Goal: Task Accomplishment & Management: Use online tool/utility

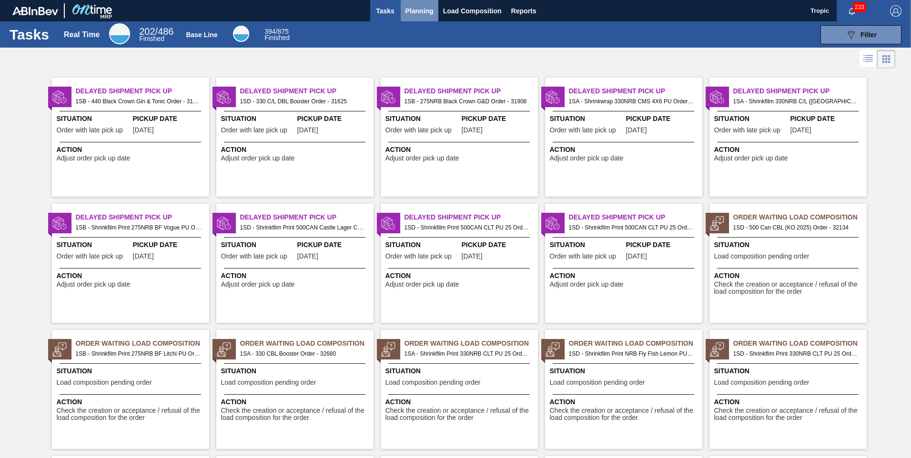
click at [408, 10] on span "Planning" at bounding box center [420, 10] width 28 height 11
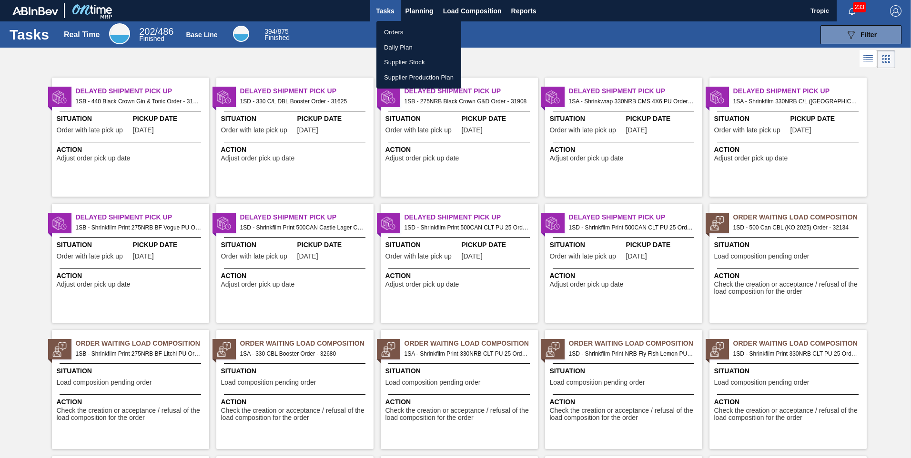
click at [400, 32] on li "Orders" at bounding box center [419, 32] width 85 height 15
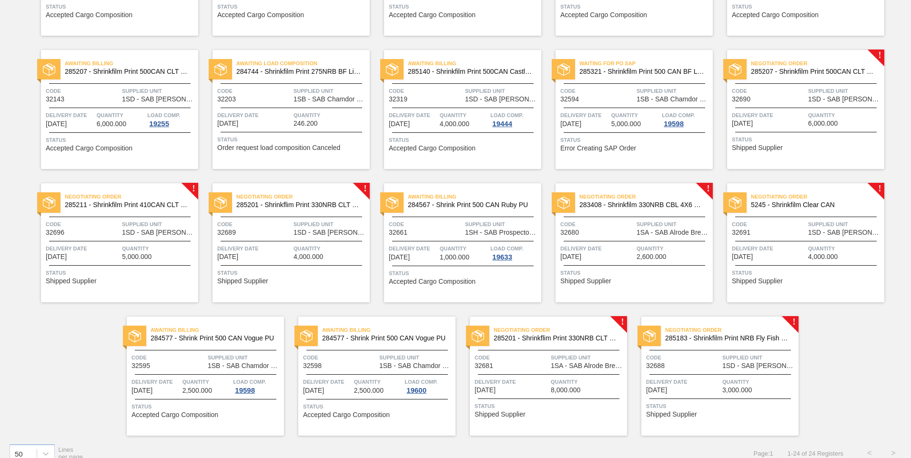
scroll to position [317, 0]
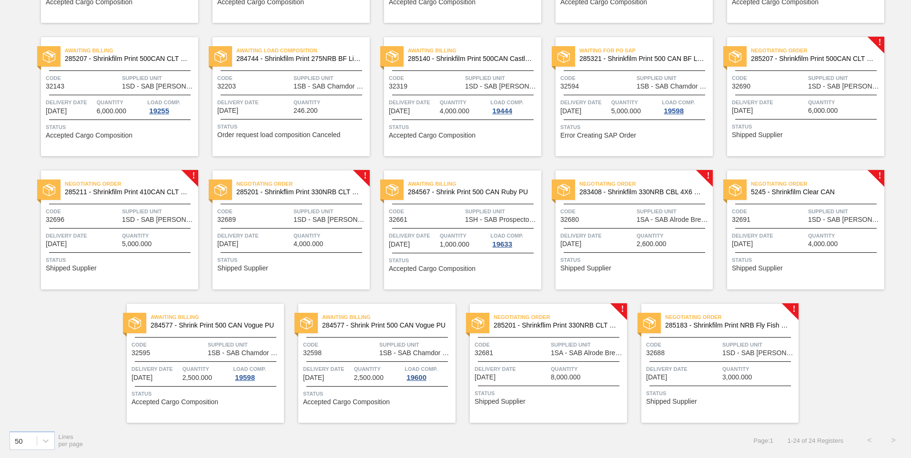
click at [709, 362] on div at bounding box center [721, 362] width 142 height 0
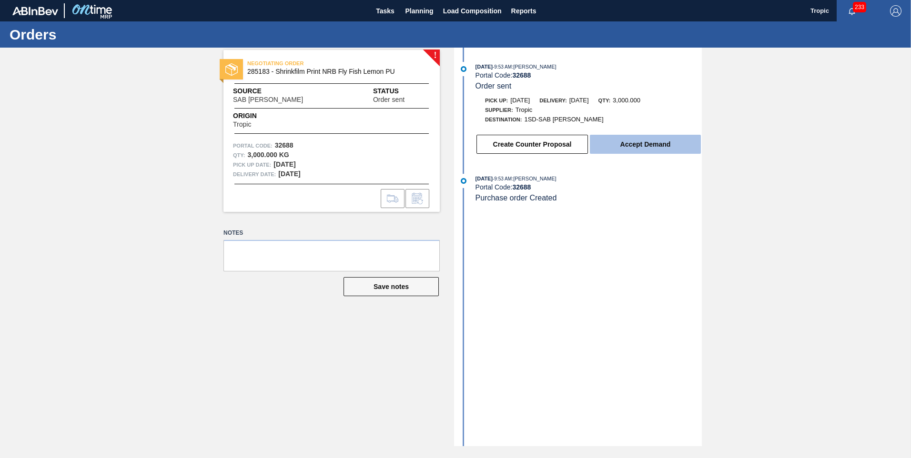
click at [657, 147] on button "Accept Demand" at bounding box center [645, 144] width 111 height 19
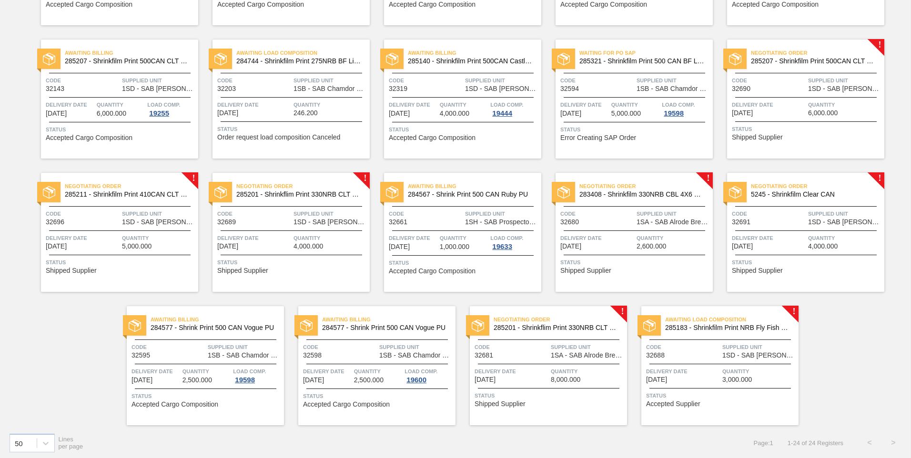
scroll to position [317, 0]
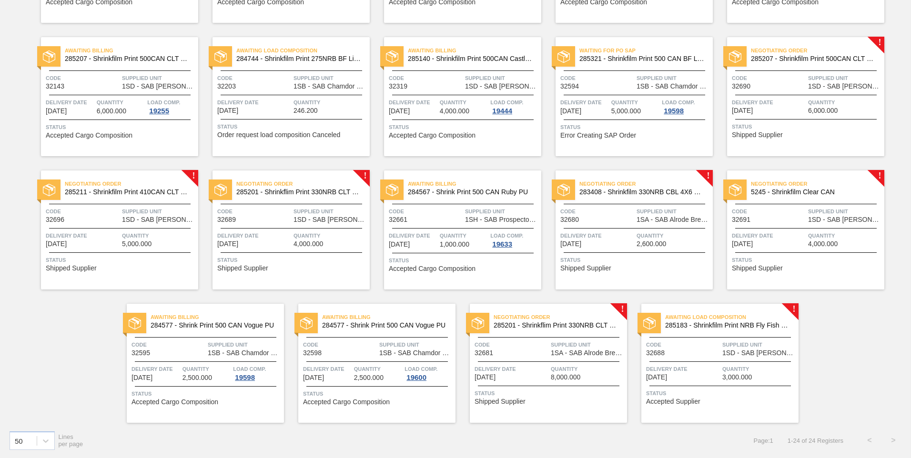
click at [851, 222] on span "1SD - SAB [PERSON_NAME]" at bounding box center [845, 219] width 74 height 7
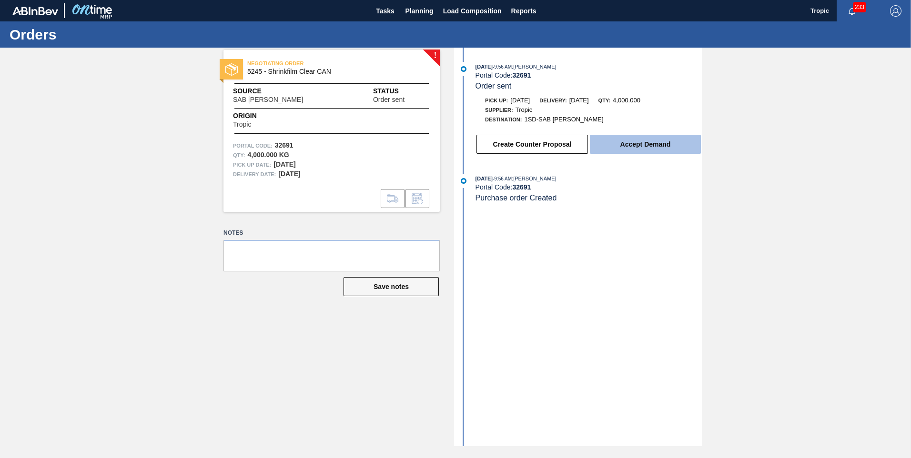
click at [627, 150] on button "Accept Demand" at bounding box center [645, 144] width 111 height 19
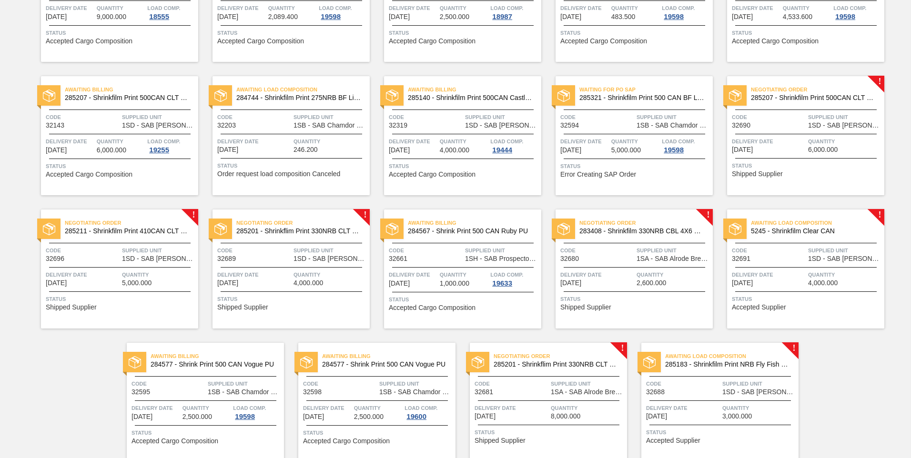
scroll to position [317, 0]
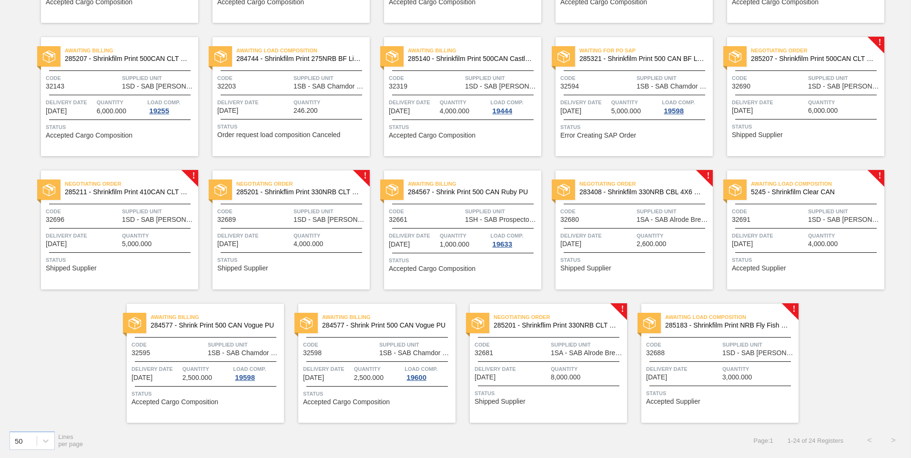
click at [327, 250] on div "Negotiating Order 285201 - Shrinkflim Print 330NRB CLT PU 25 Code 32689 Supplie…" at bounding box center [291, 230] width 157 height 119
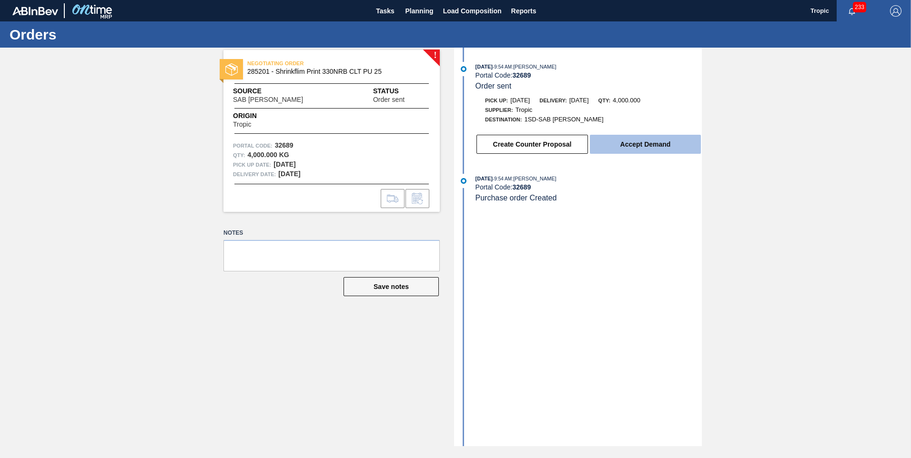
click at [632, 136] on button "Accept Demand" at bounding box center [645, 144] width 111 height 19
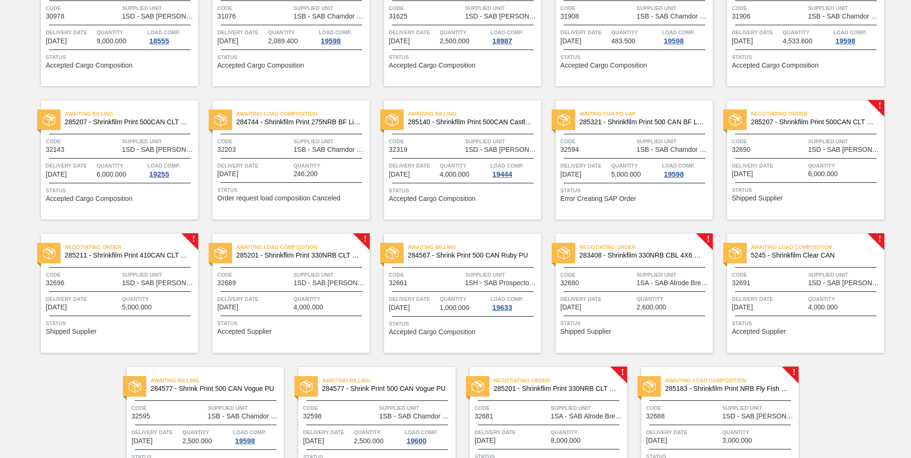
scroll to position [317, 0]
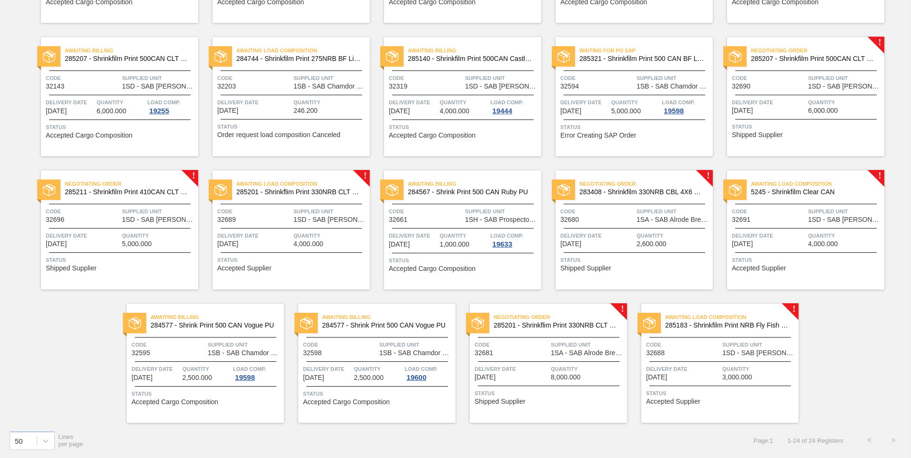
click at [124, 250] on div "Negotiating Order 285211 - Shrinkfilm Print 410CAN CLT PU 25 Code 32696 Supplie…" at bounding box center [119, 230] width 157 height 119
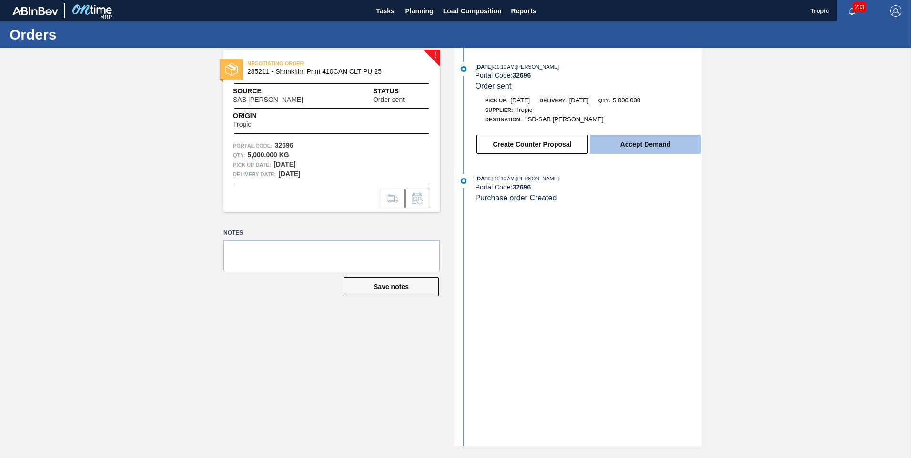
click at [663, 153] on button "Accept Demand" at bounding box center [645, 144] width 111 height 19
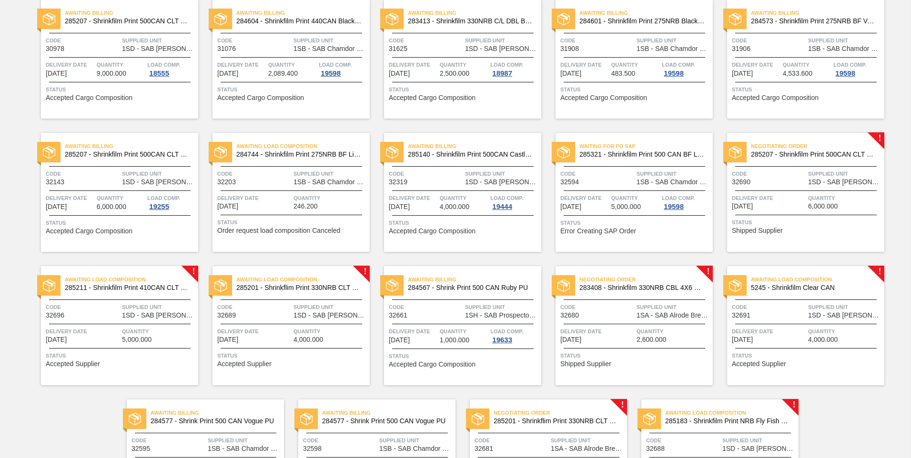
scroll to position [222, 0]
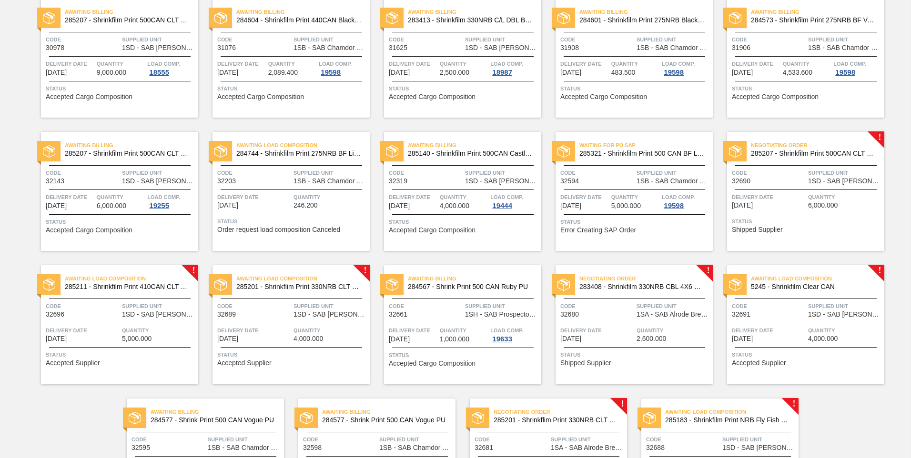
click at [829, 319] on div "Awaiting Load Composition 5245 - Shrinkfilm Clear CAN Code 32691 Supplied Unit …" at bounding box center [805, 324] width 157 height 119
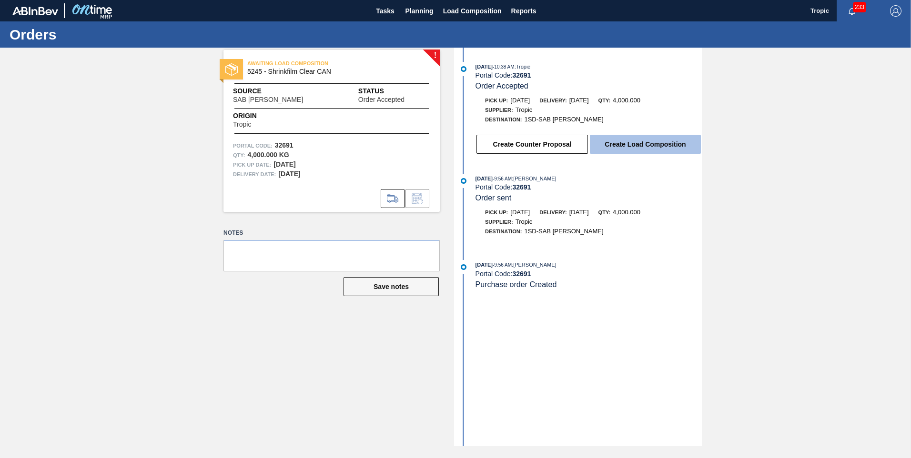
click at [663, 153] on button "Create Load Composition" at bounding box center [645, 144] width 111 height 19
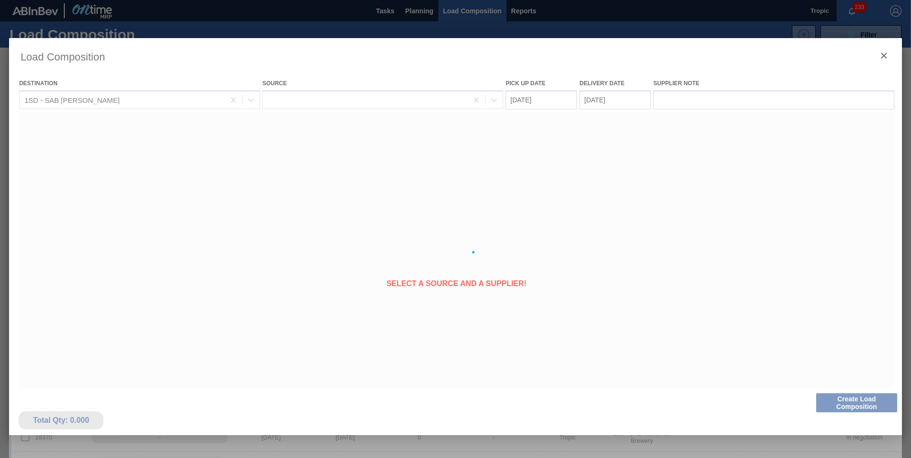
type Date "[DATE]"
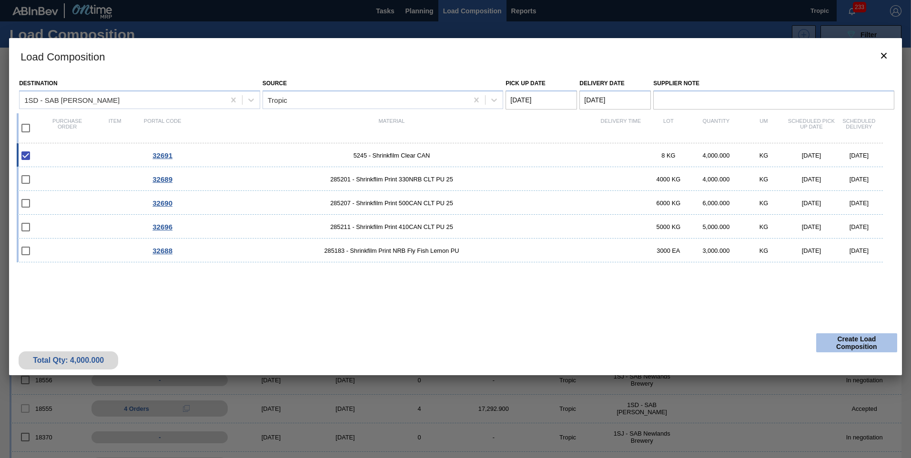
click at [847, 347] on button "Create Load Composition" at bounding box center [856, 343] width 81 height 19
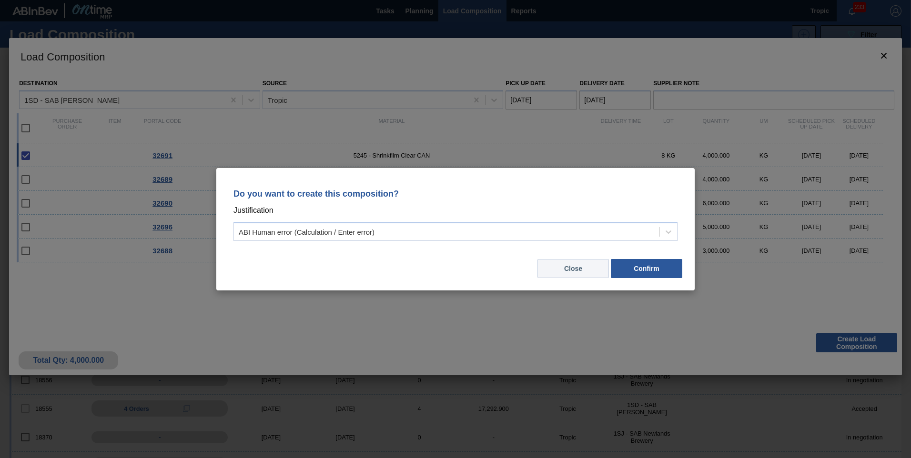
click at [584, 270] on button "Close" at bounding box center [573, 268] width 71 height 19
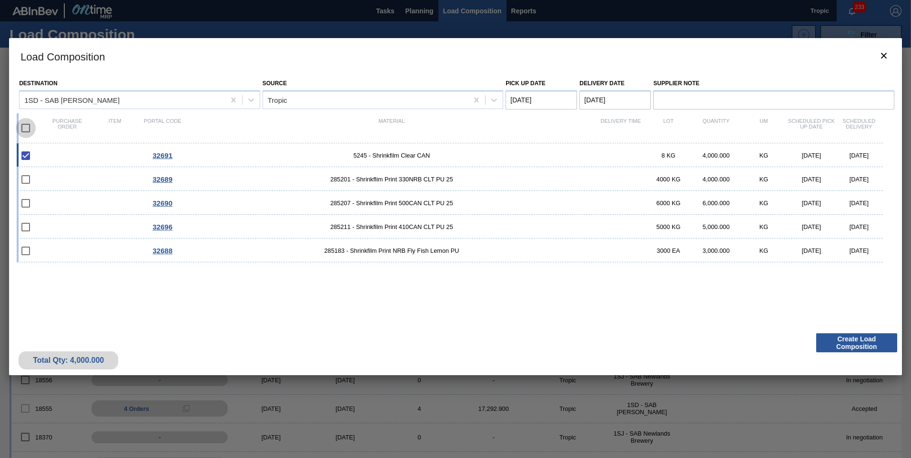
click at [25, 126] on input "checkbox" at bounding box center [26, 128] width 20 height 20
checkbox input "true"
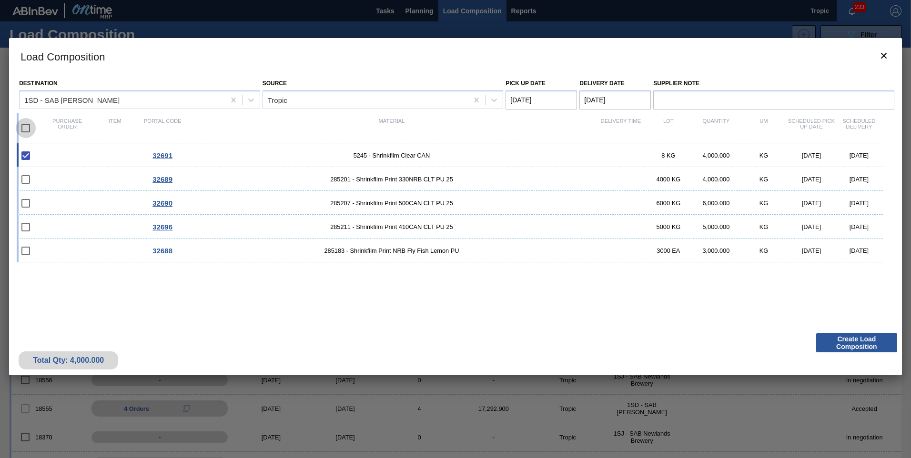
checkbox input "true"
click at [550, 95] on Date "Pick up Date" at bounding box center [541, 100] width 71 height 19
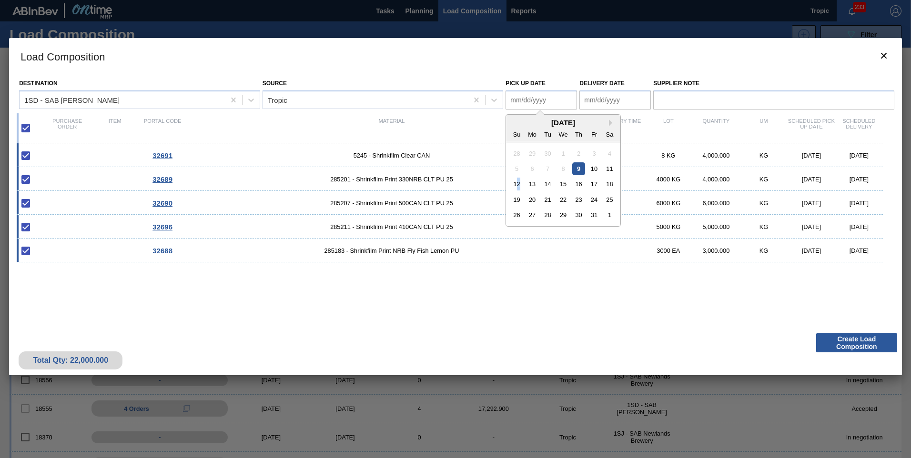
drag, startPoint x: 517, startPoint y: 188, endPoint x: 556, endPoint y: 276, distance: 96.9
click at [556, 276] on div "Destination 1SD - [GEOGRAPHIC_DATA] [PERSON_NAME] Source Tropic Pick up Date Ne…" at bounding box center [455, 201] width 893 height 255
drag, startPoint x: 556, startPoint y: 276, endPoint x: 523, endPoint y: 302, distance: 41.5
click at [523, 302] on div "32691 5245 - Shrinkfilm Clear CAN 8 KG 4,000.000 KG [DATE] [DATE] 32689 285201 …" at bounding box center [454, 230] width 874 height 174
click at [531, 96] on Date "Pick up Date" at bounding box center [541, 100] width 71 height 19
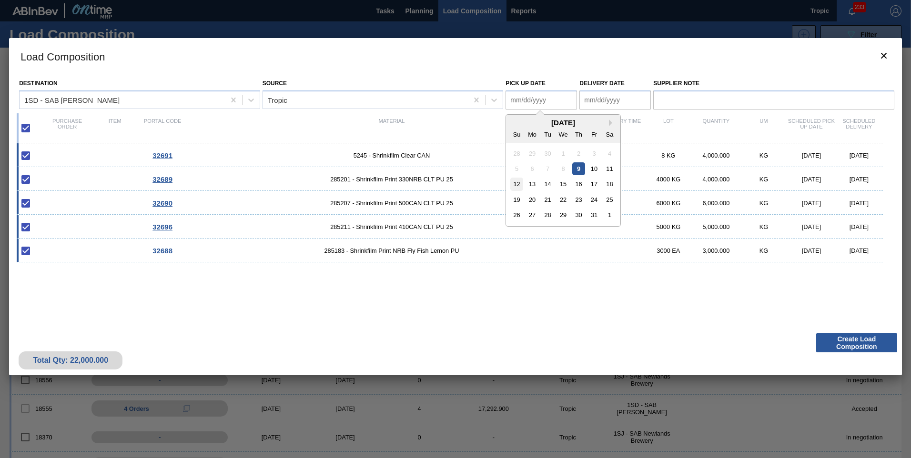
click at [522, 181] on div "12" at bounding box center [516, 184] width 13 height 13
type Date "[DATE]"
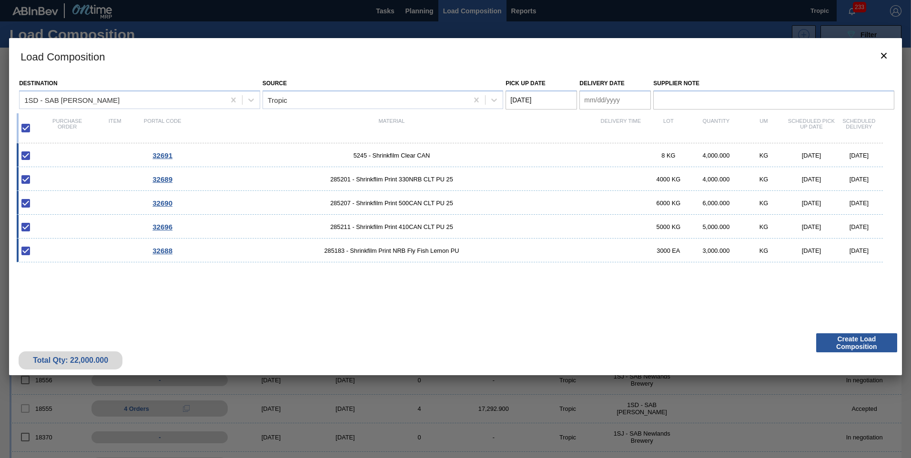
click at [602, 102] on Date "Delivery Date" at bounding box center [615, 100] width 71 height 19
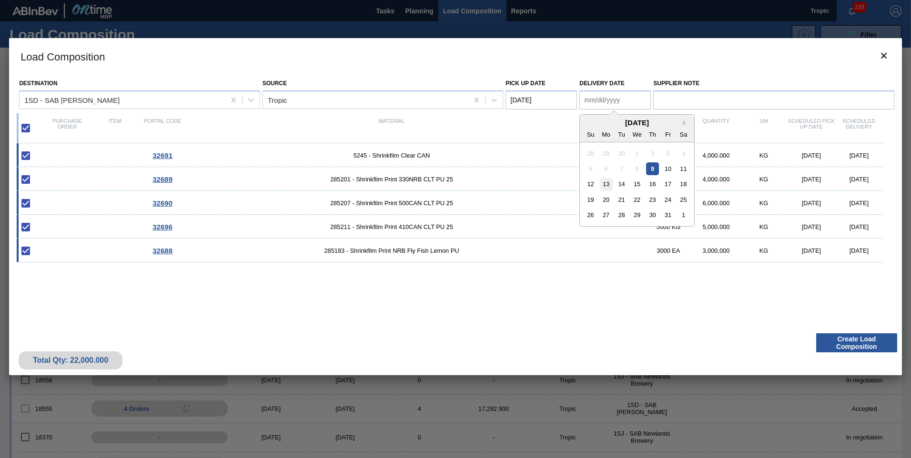
click at [606, 189] on div "13" at bounding box center [606, 184] width 13 height 13
type Date "[DATE]"
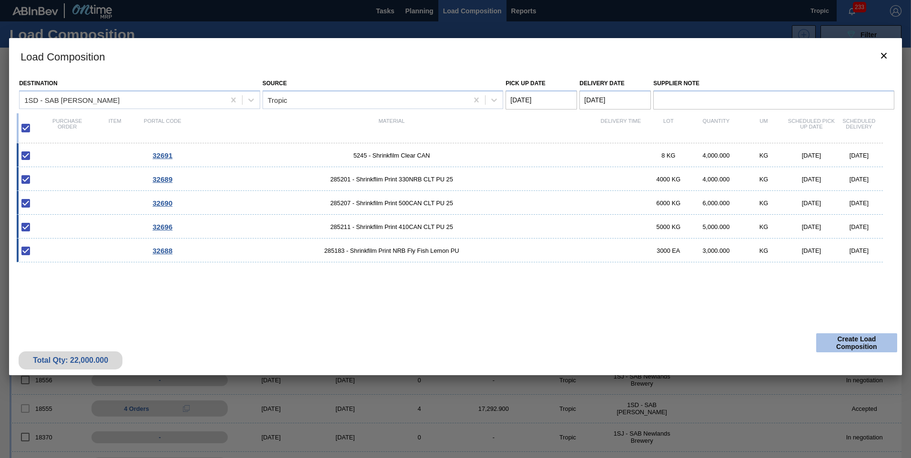
click at [846, 342] on button "Create Load Composition" at bounding box center [856, 343] width 81 height 19
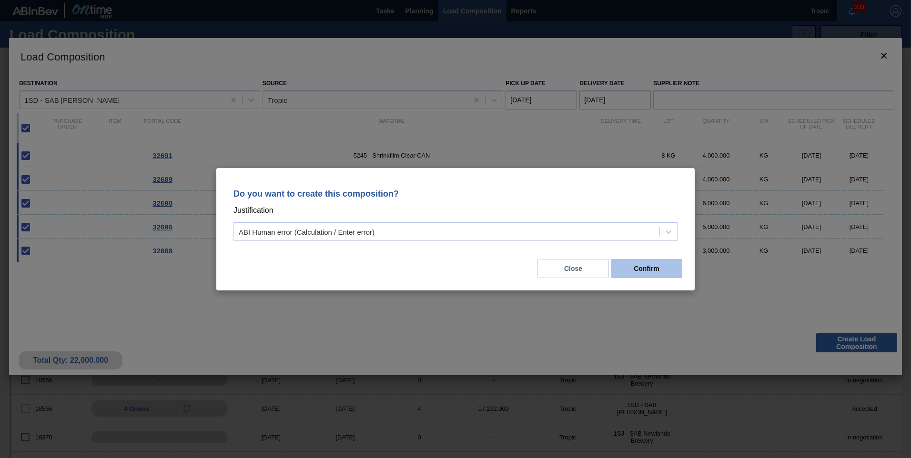
click at [633, 268] on button "Confirm" at bounding box center [646, 268] width 71 height 19
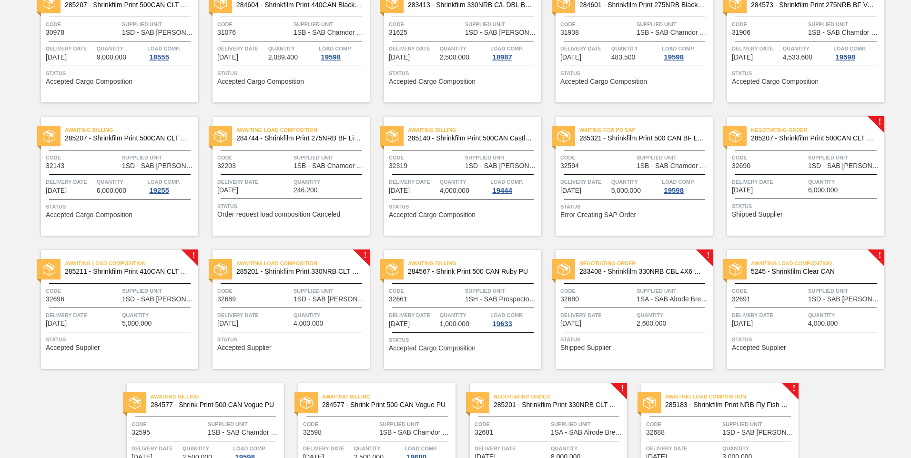
scroll to position [238, 0]
click at [813, 184] on span "Quantity" at bounding box center [845, 181] width 74 height 10
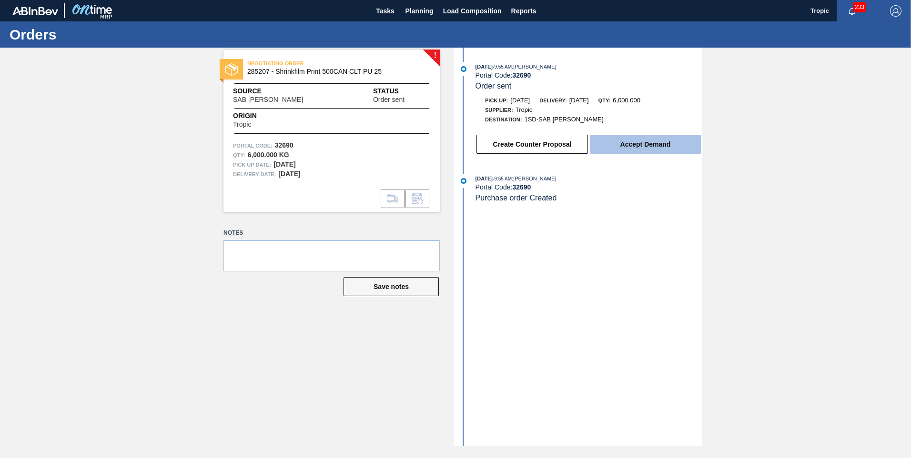
click at [666, 148] on button "Accept Demand" at bounding box center [645, 144] width 111 height 19
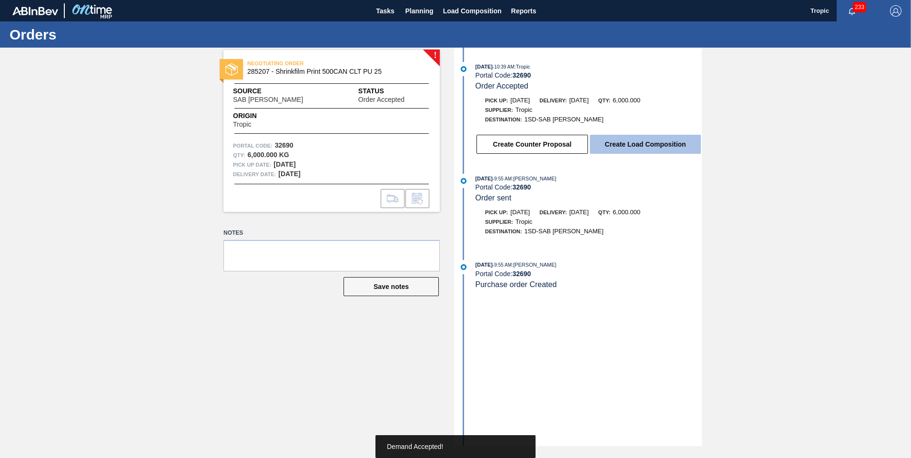
click at [658, 152] on button "Create Load Composition" at bounding box center [645, 144] width 111 height 19
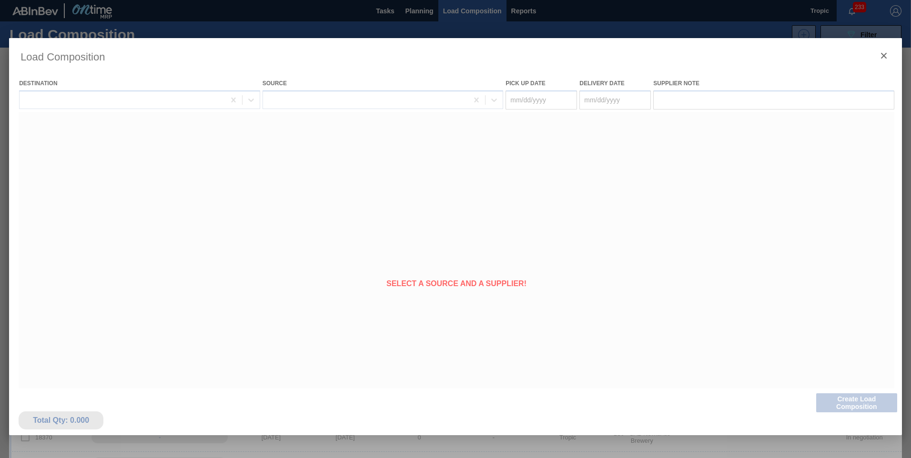
type Date "[DATE]"
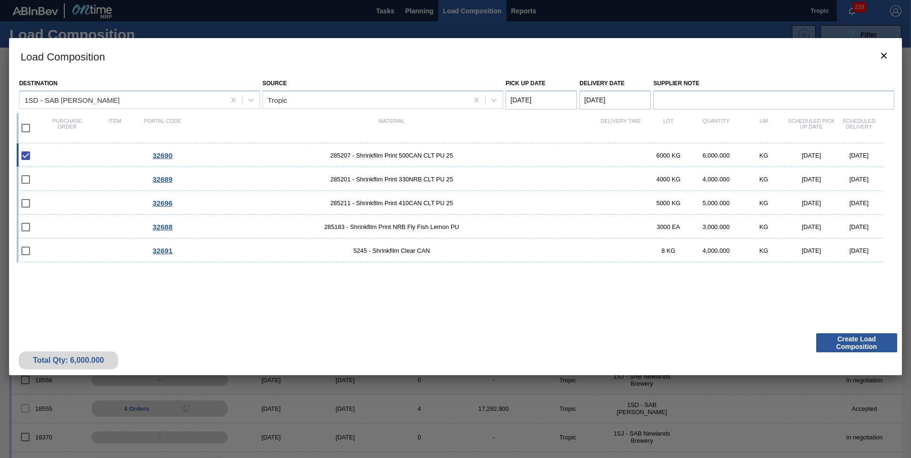
click at [24, 131] on input "checkbox" at bounding box center [26, 128] width 20 height 20
checkbox input "true"
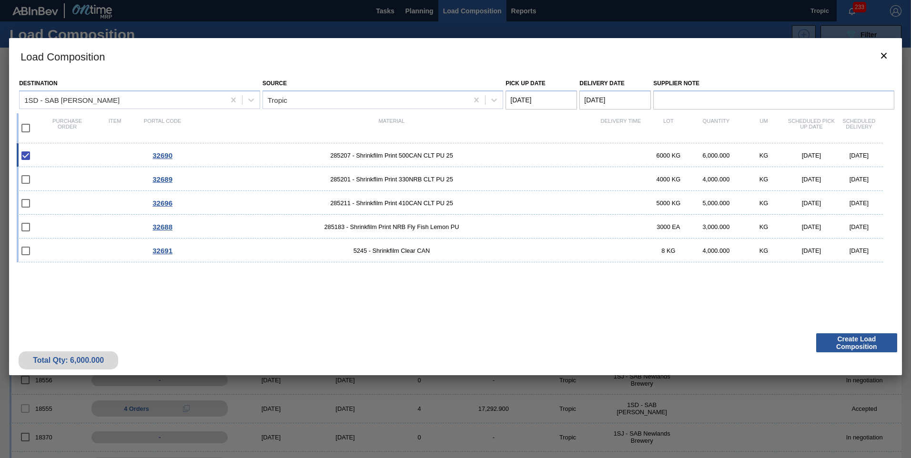
checkbox input "true"
click at [538, 104] on Date "Pick up Date" at bounding box center [541, 100] width 71 height 19
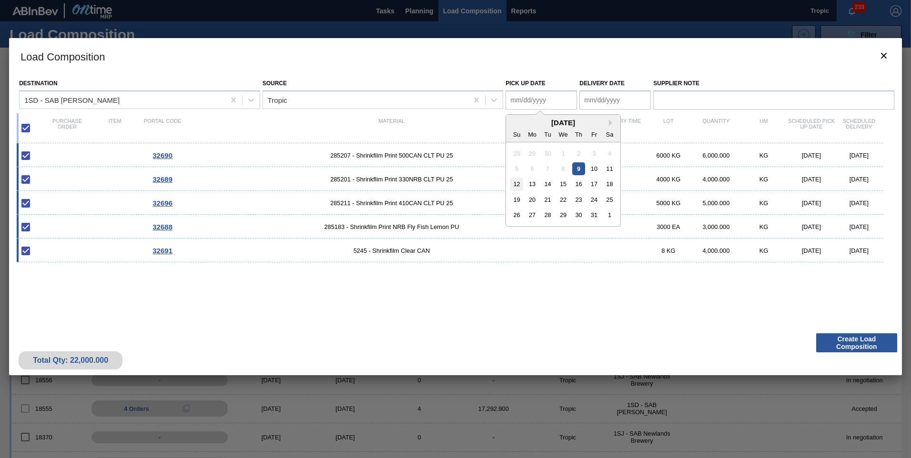
click at [522, 185] on div "12" at bounding box center [516, 184] width 13 height 13
type Date "[DATE]"
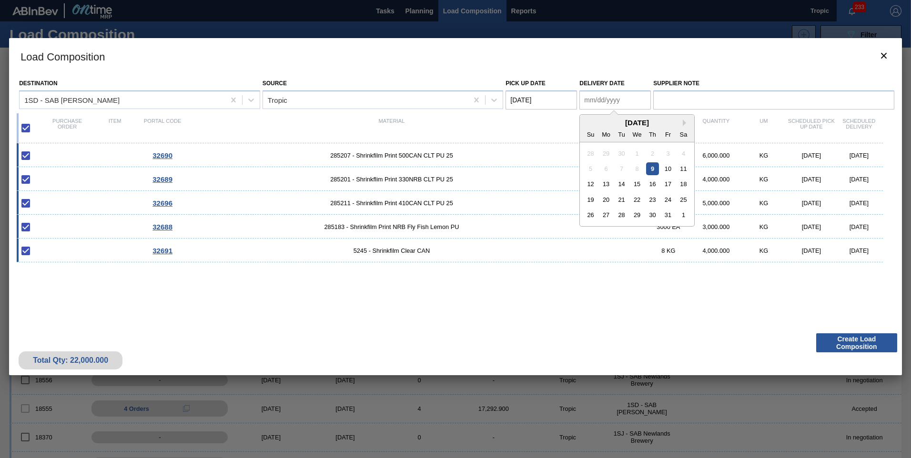
click at [591, 102] on Date "Delivery Date" at bounding box center [615, 100] width 71 height 19
click at [607, 183] on div "13" at bounding box center [606, 184] width 13 height 13
type Date "[DATE]"
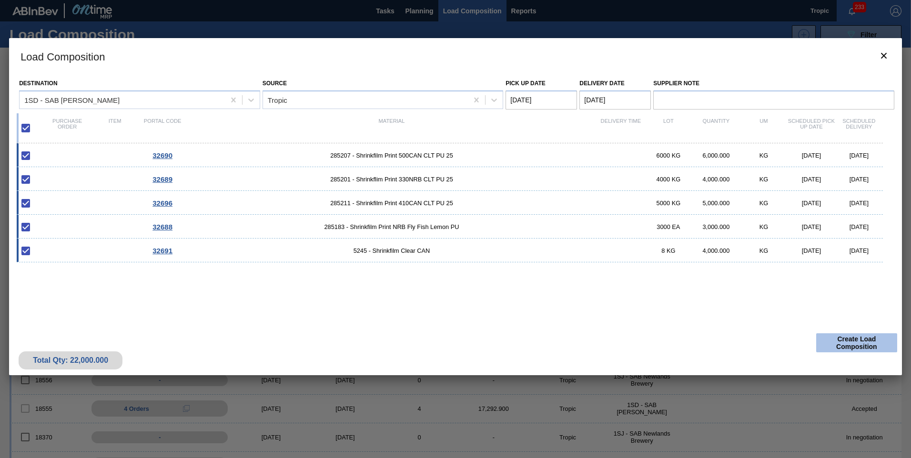
click at [843, 337] on button "Create Load Composition" at bounding box center [856, 343] width 81 height 19
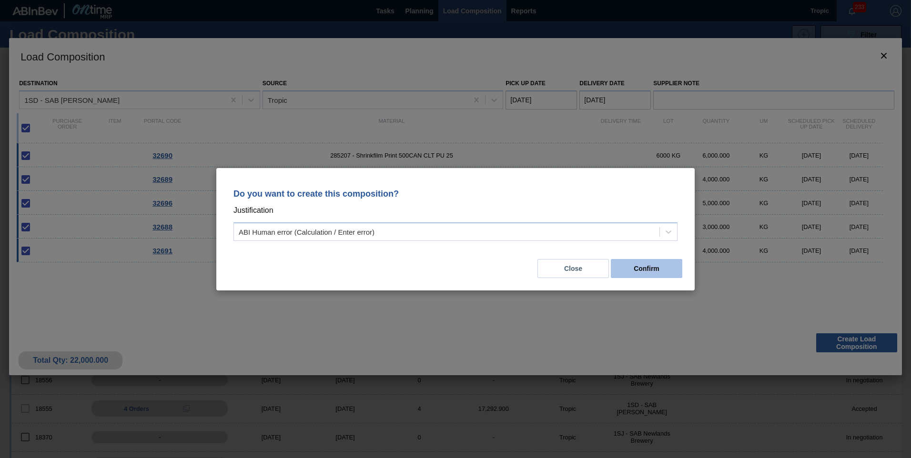
click at [657, 268] on button "Confirm" at bounding box center [646, 268] width 71 height 19
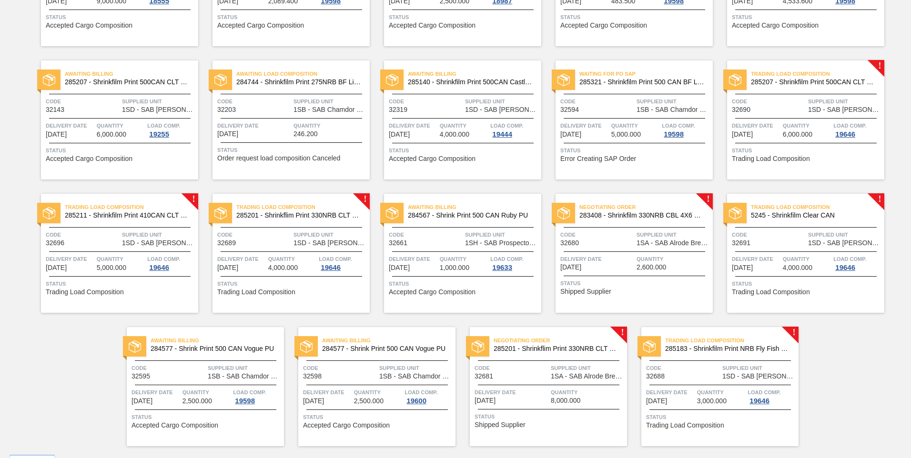
scroll to position [317, 0]
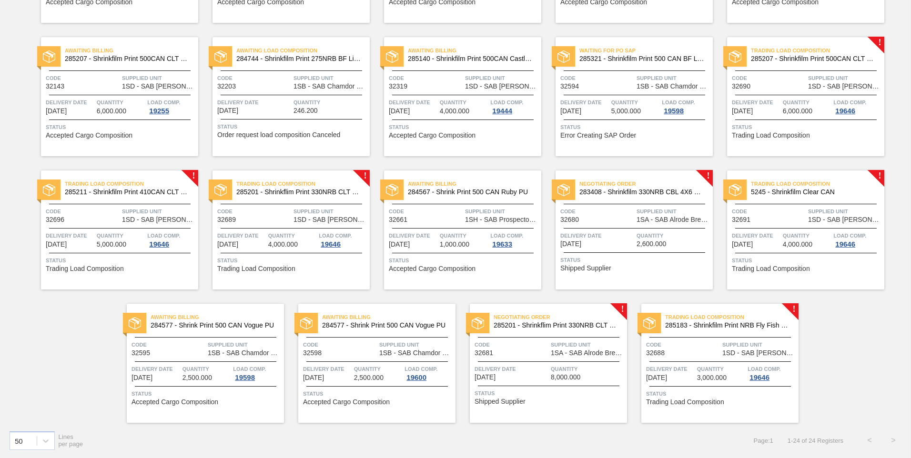
click at [603, 360] on div "Negotiating Order 285201 - Shrinkflim Print 330NRB CLT PU 25 Code 32681 Supplie…" at bounding box center [548, 363] width 157 height 119
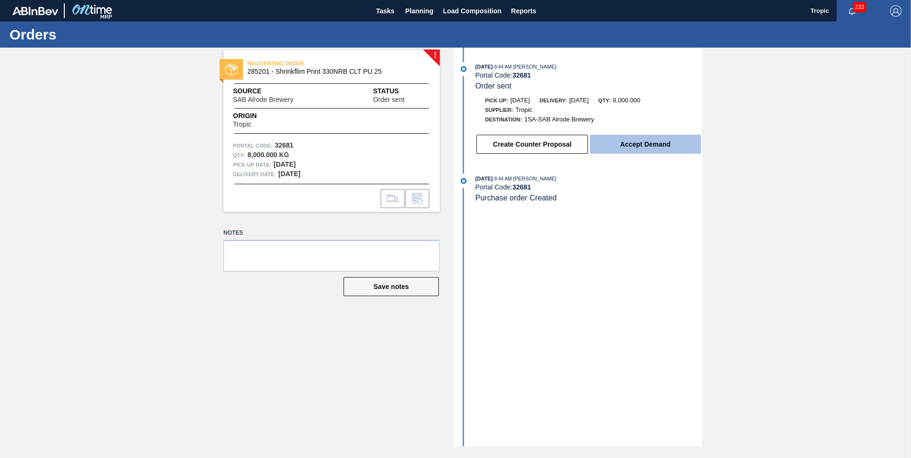
click at [631, 151] on button "Accept Demand" at bounding box center [645, 144] width 111 height 19
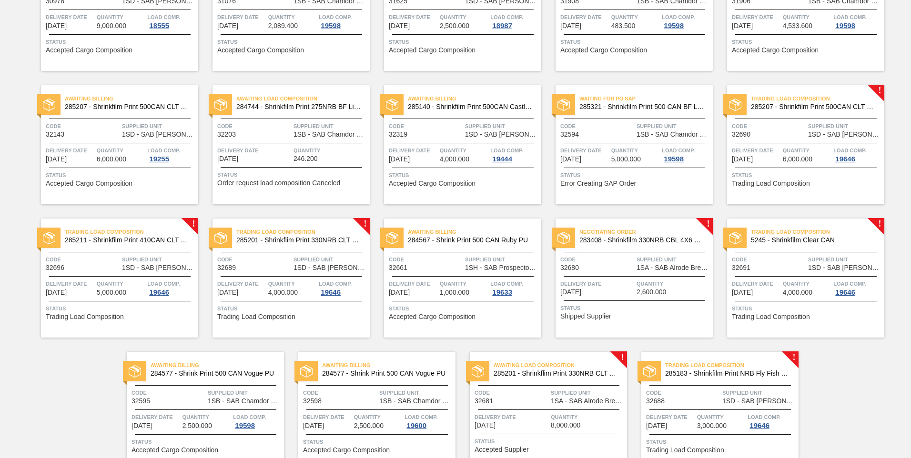
scroll to position [269, 0]
click at [653, 269] on span "1SA - SAB Alrode Brewery" at bounding box center [674, 267] width 74 height 7
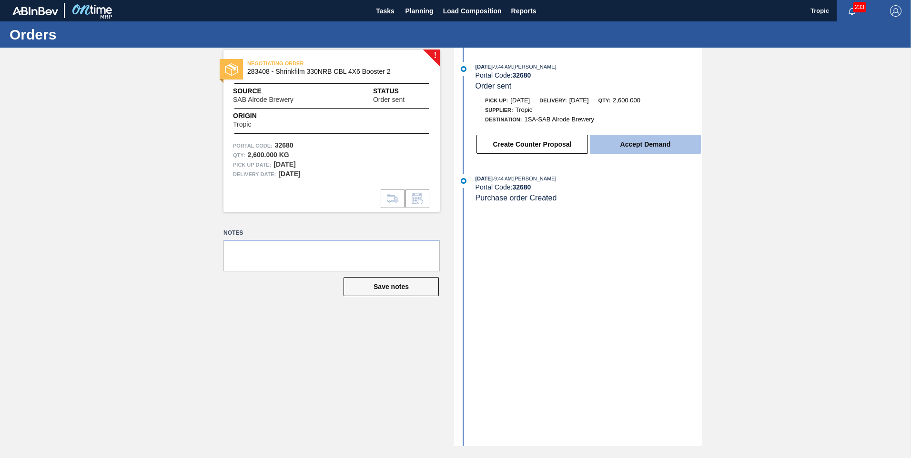
click at [611, 149] on button "Accept Demand" at bounding box center [645, 144] width 111 height 19
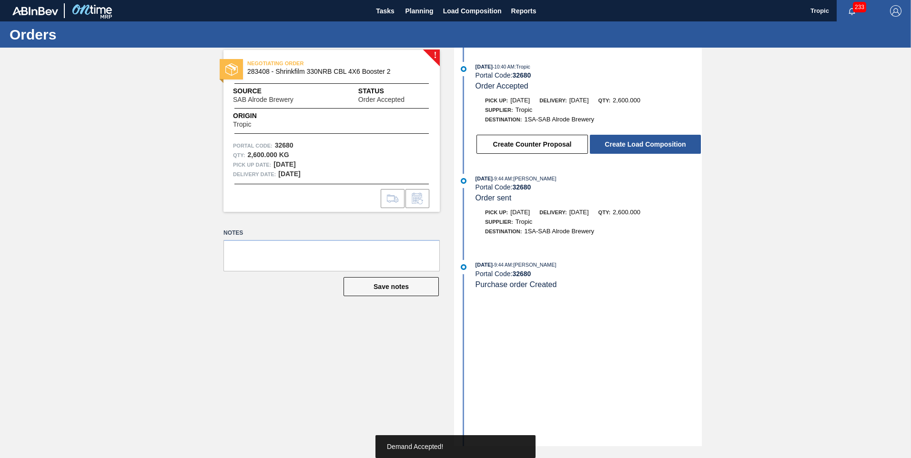
click at [634, 147] on button "Create Load Composition" at bounding box center [645, 144] width 111 height 19
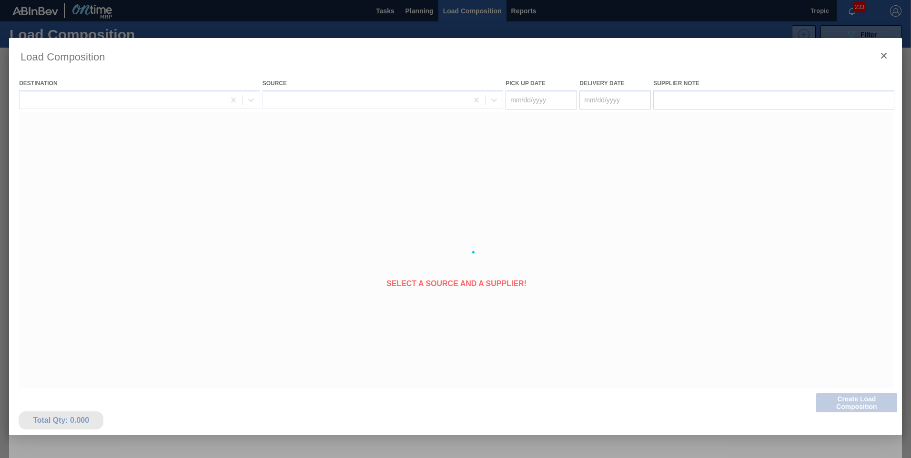
type Date "[DATE]"
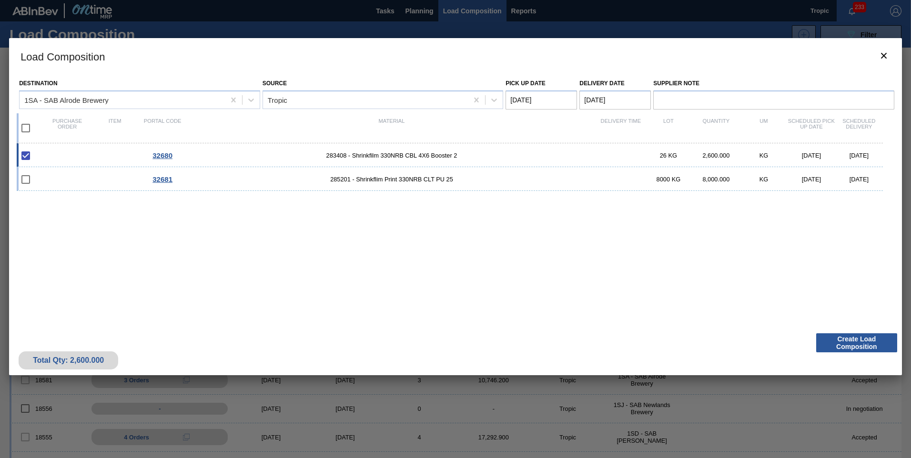
click at [24, 129] on input "checkbox" at bounding box center [26, 128] width 20 height 20
checkbox input "true"
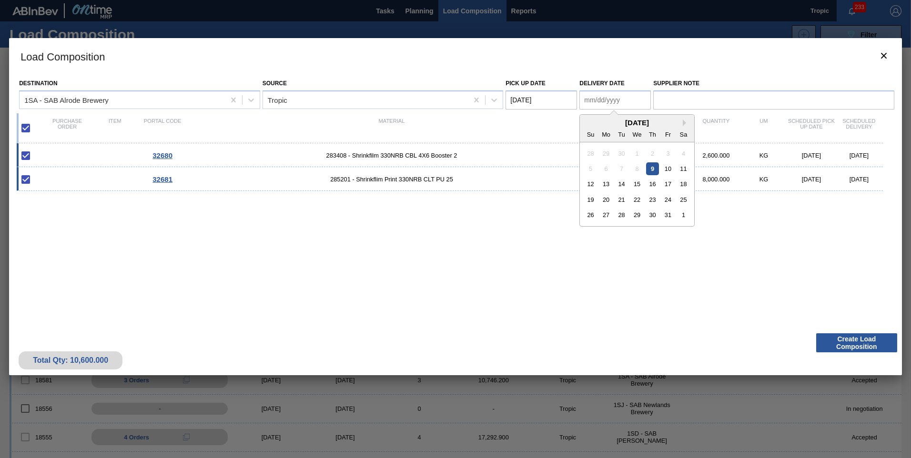
click at [604, 106] on Date "Delivery Date" at bounding box center [615, 100] width 71 height 19
click at [608, 188] on div "13" at bounding box center [606, 184] width 13 height 13
type Date "[DATE]"
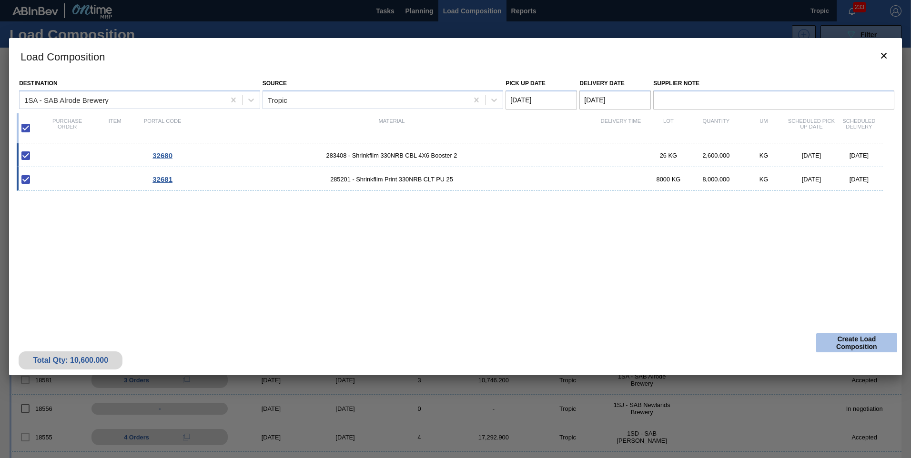
click at [846, 344] on button "Create Load Composition" at bounding box center [856, 343] width 81 height 19
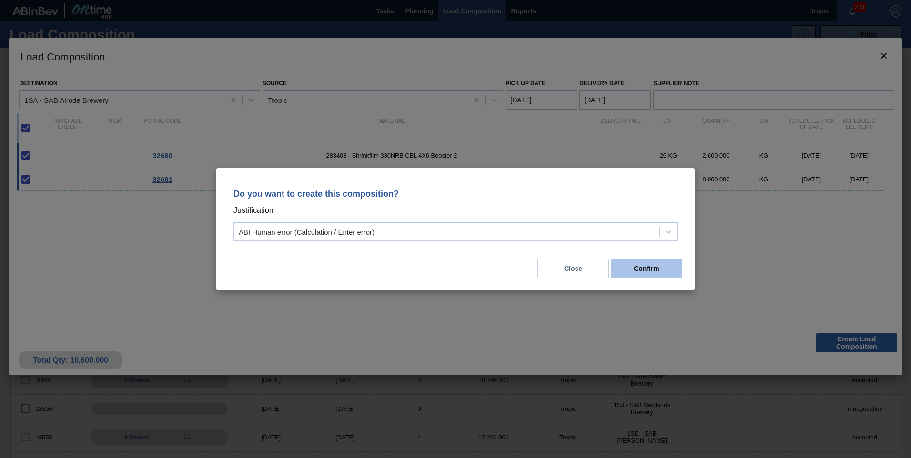
click at [655, 272] on button "Confirm" at bounding box center [646, 268] width 71 height 19
